Goal: Contribute content: Add original content to the website for others to see

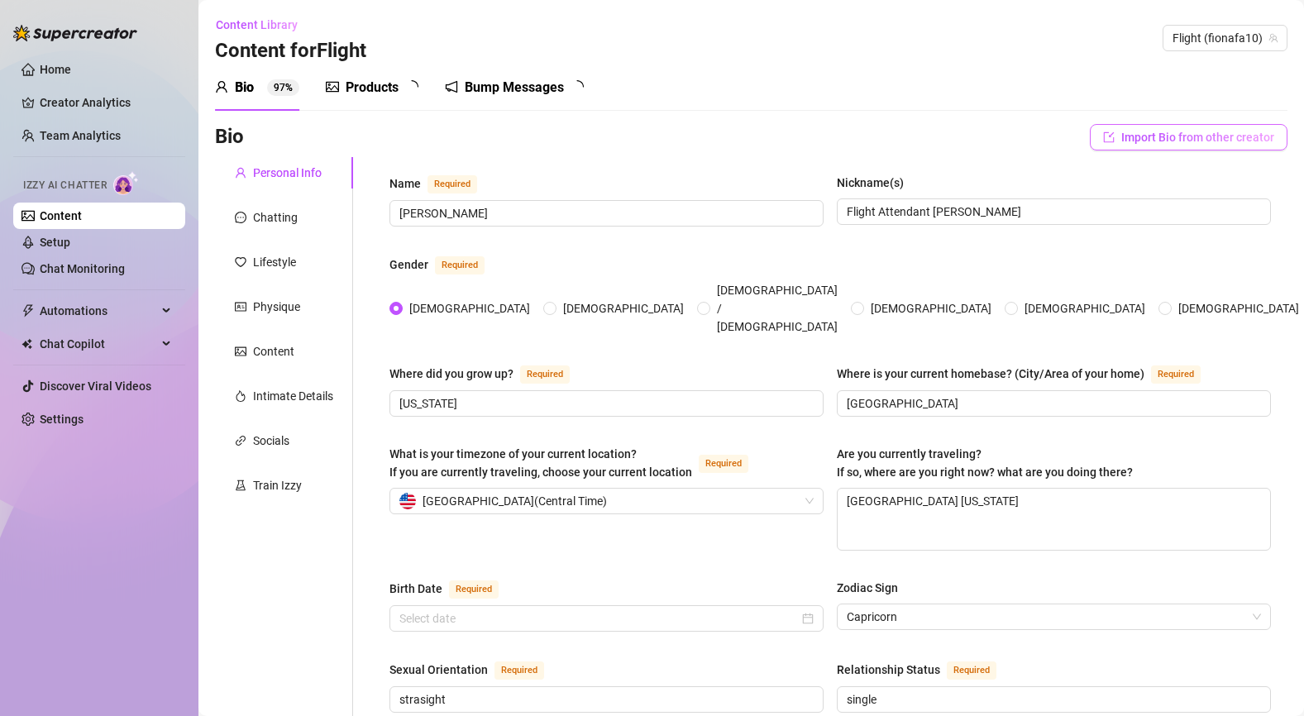
radio input "true"
type input "[DATE]"
click at [385, 84] on div "Products" at bounding box center [372, 88] width 53 height 20
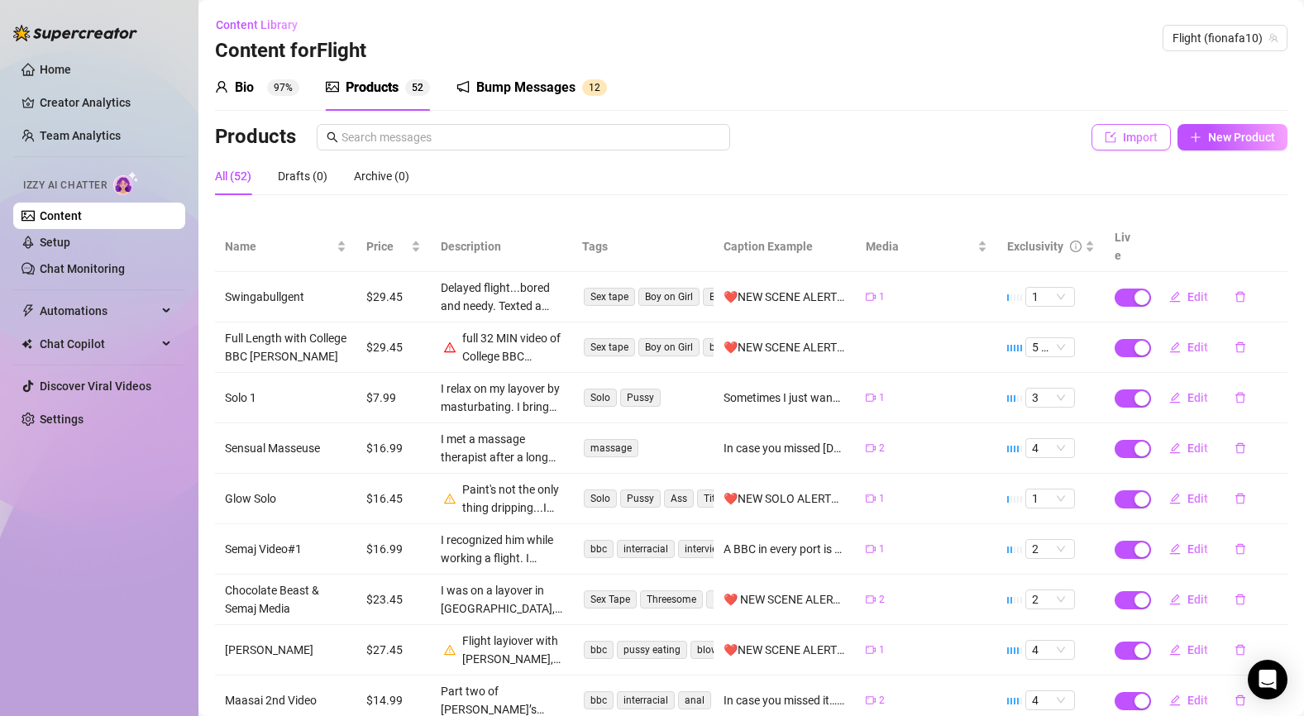
click at [1122, 143] on button "Import" at bounding box center [1131, 137] width 79 height 26
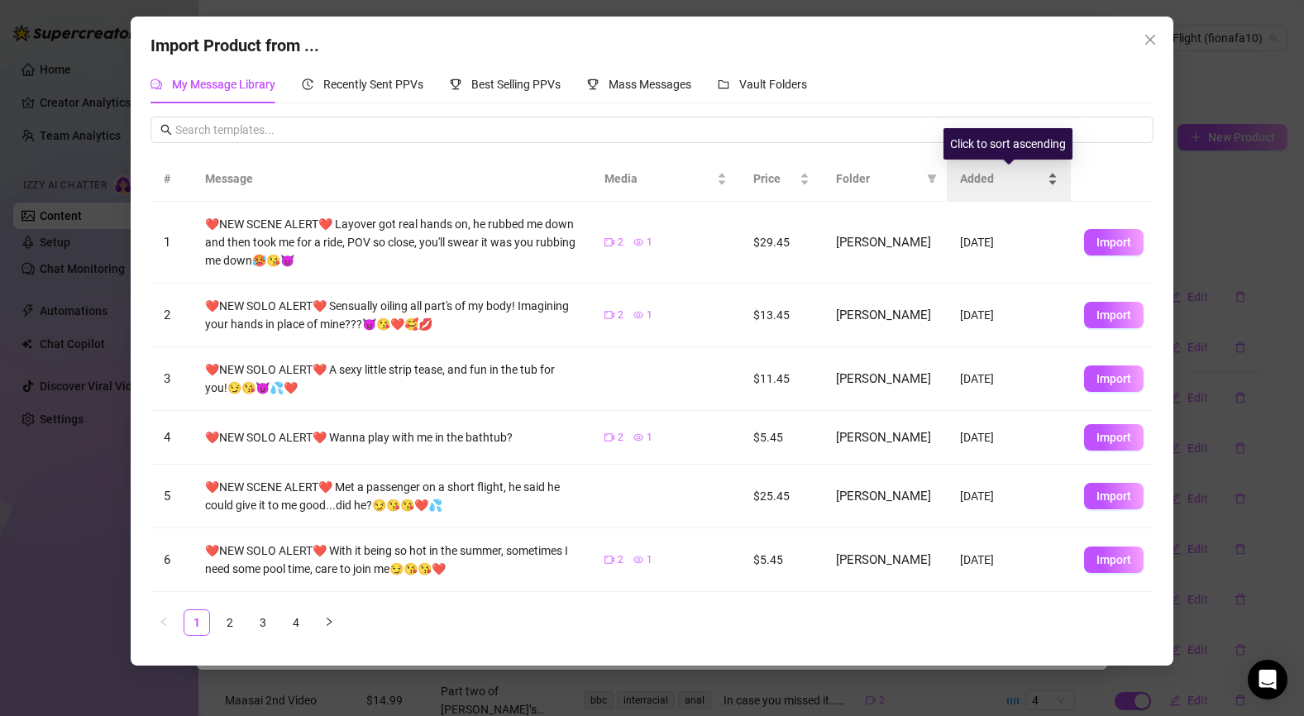
click at [977, 179] on span "Added" at bounding box center [1002, 179] width 84 height 18
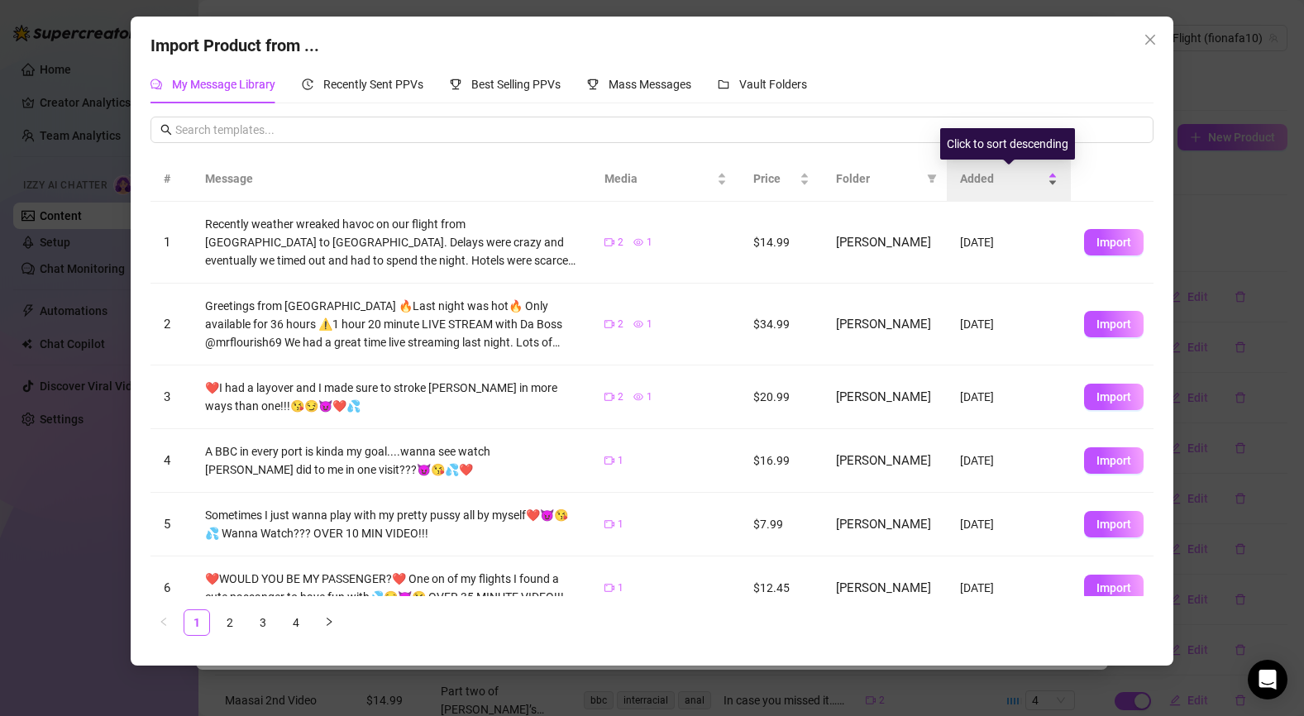
click at [977, 179] on span "Added" at bounding box center [1002, 179] width 84 height 18
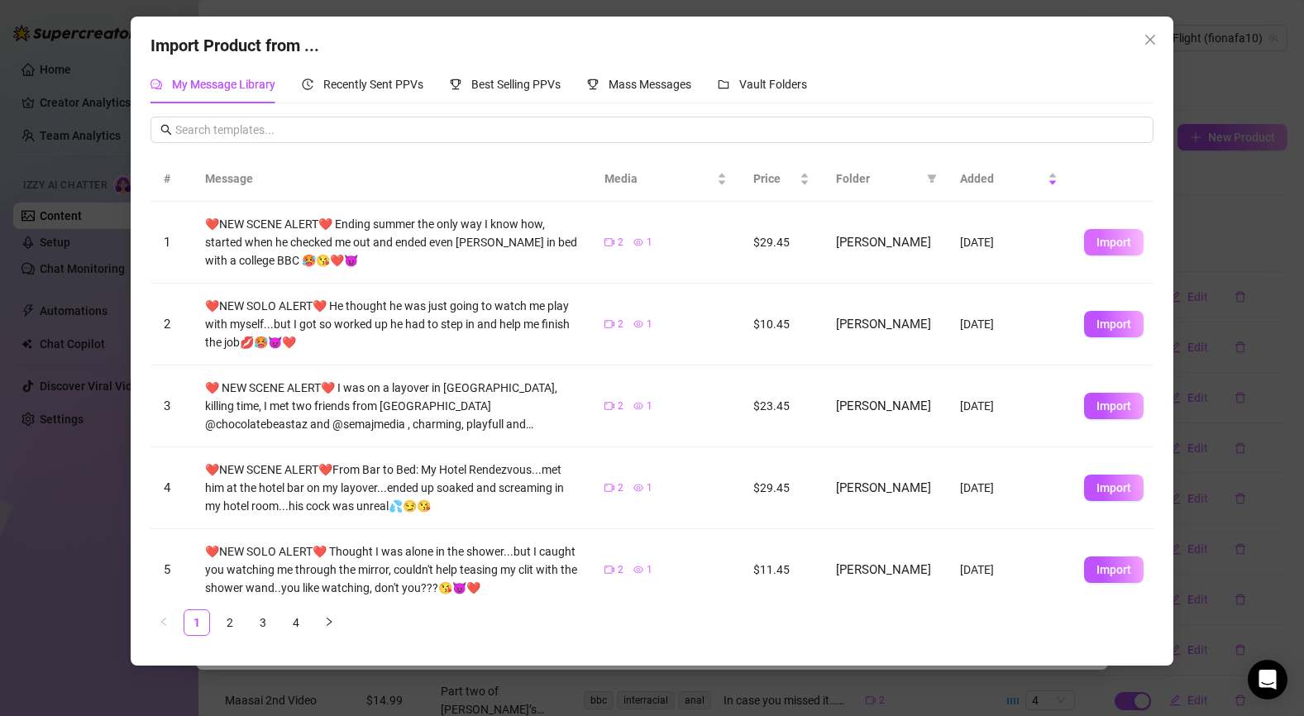
click at [1122, 245] on span "Import" at bounding box center [1113, 242] width 35 height 13
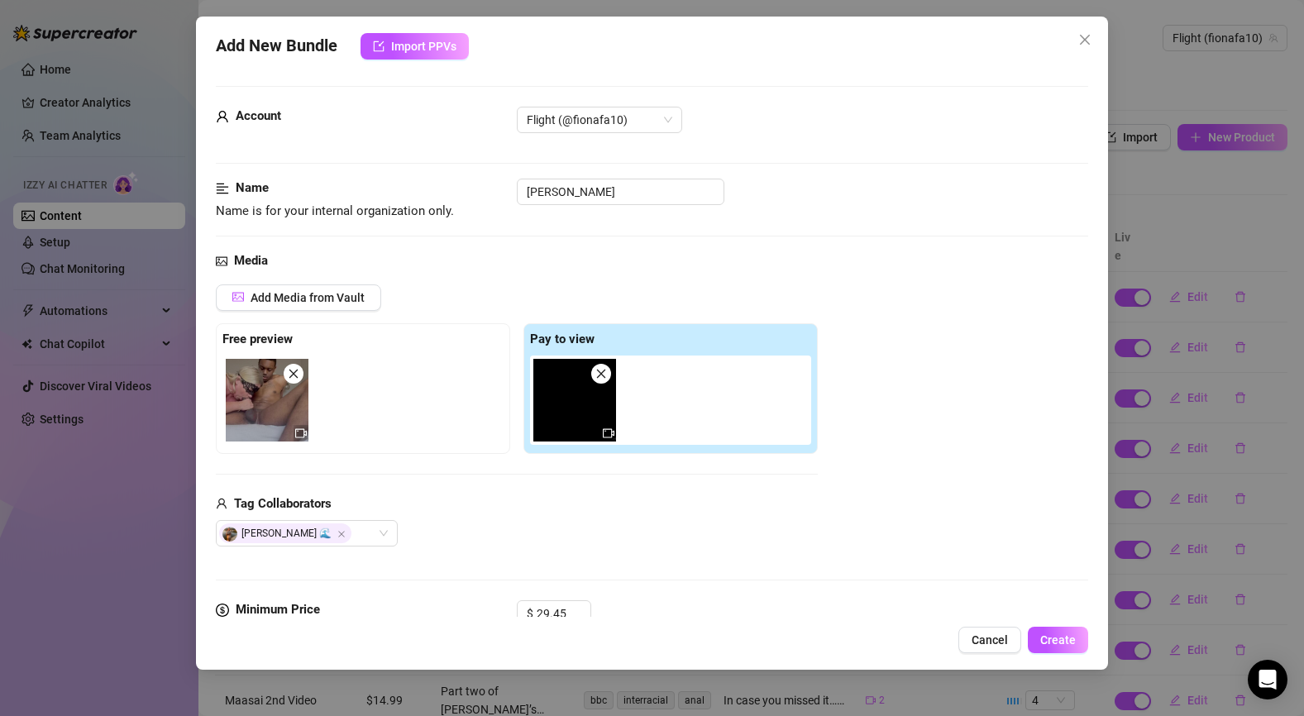
scroll to position [623, 0]
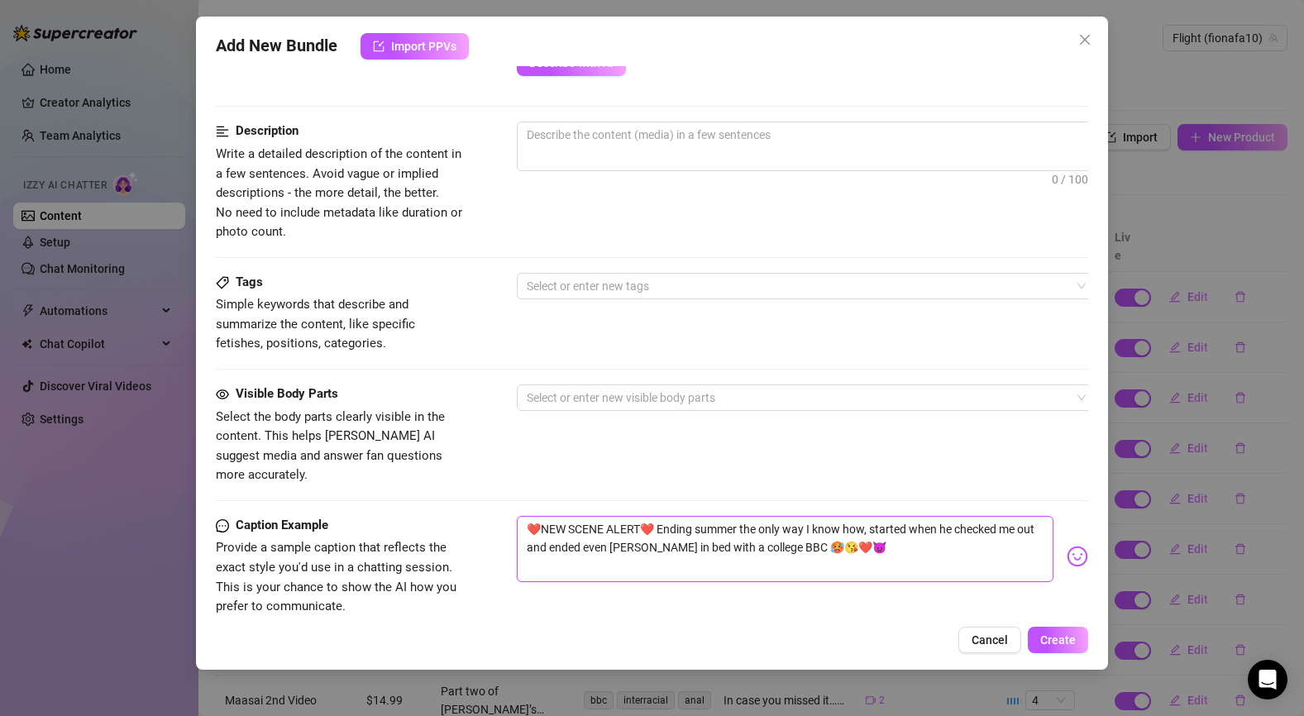
drag, startPoint x: 654, startPoint y: 509, endPoint x: 770, endPoint y: 528, distance: 117.3
click at [770, 528] on textarea "❤️NEW SCENE ALERT❤️ Ending summer the only way I know how, started when he chec…" at bounding box center [785, 549] width 537 height 66
click at [623, 150] on span "0 / 1000" at bounding box center [806, 147] width 579 height 50
click at [577, 141] on textarea at bounding box center [806, 134] width 577 height 25
paste textarea "Ending summer the only way I know how, started when he checked me out and ended…"
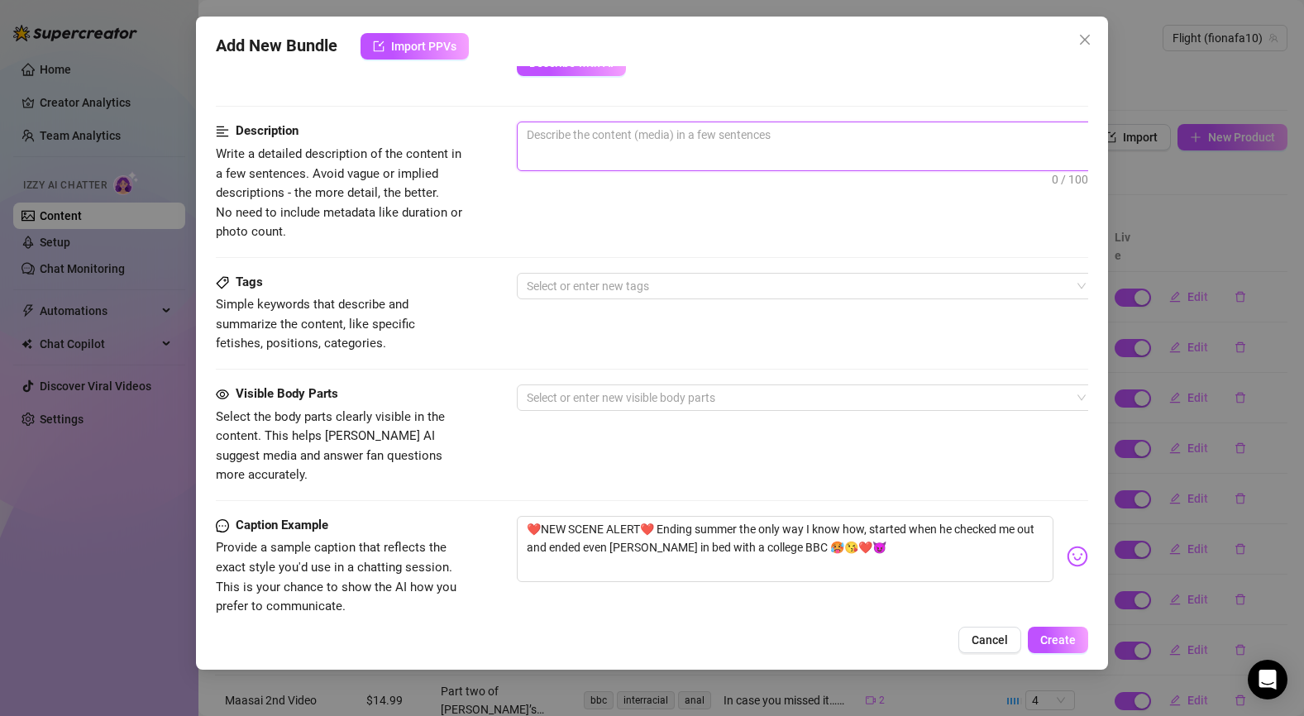
type textarea "Ending summer the only way I know how, started when he checked me out and ended…"
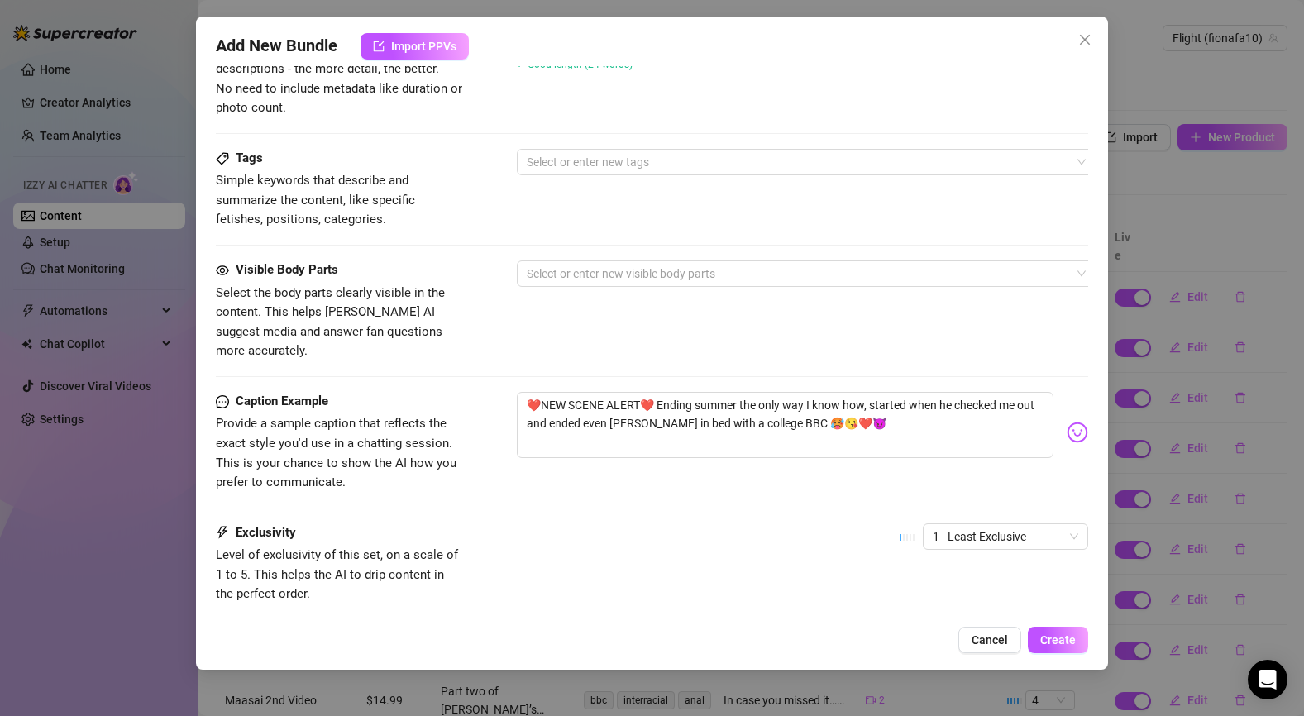
scroll to position [838, 0]
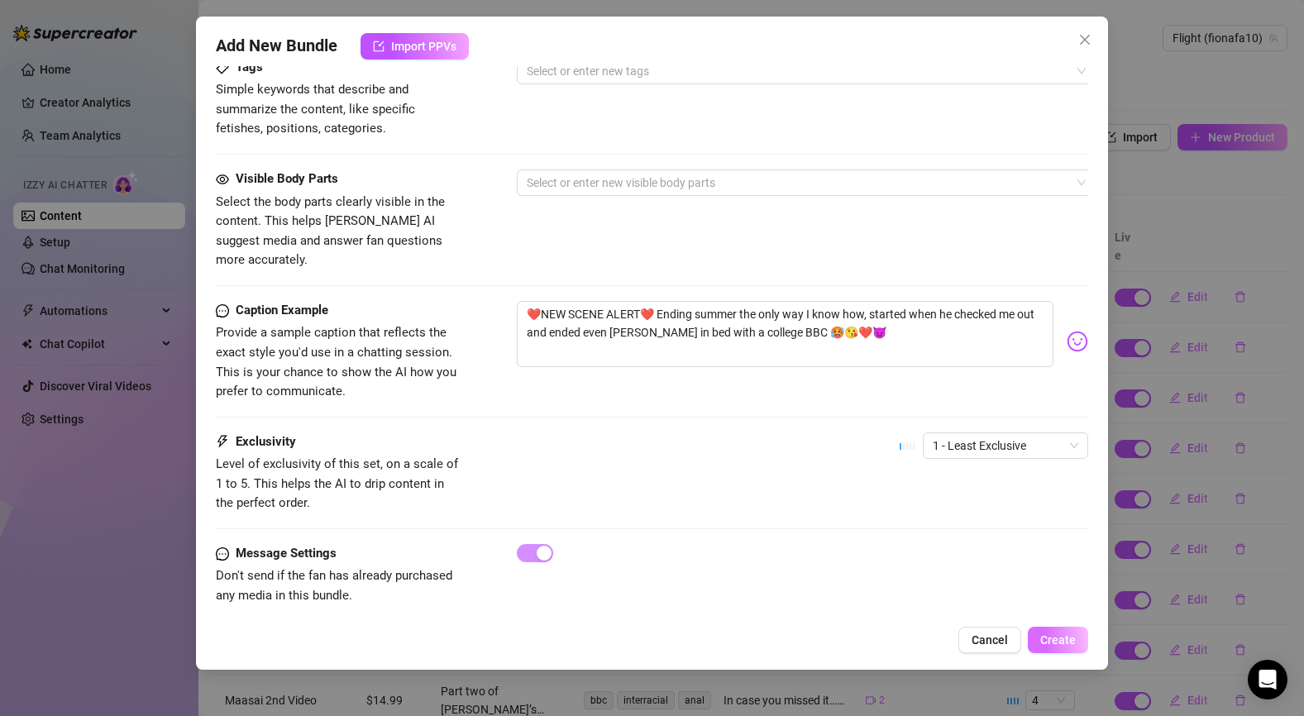
type textarea "Ending summer the only way I know how, started when he checked me out and ended…"
click at [1066, 639] on span "Create" at bounding box center [1058, 639] width 36 height 13
